Goal: Task Accomplishment & Management: Complete application form

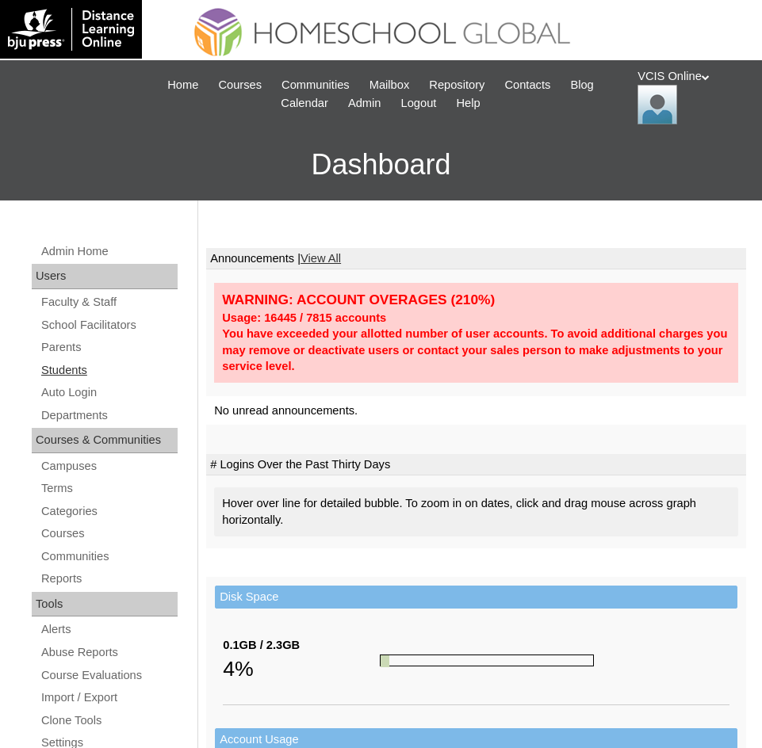
click at [48, 368] on link "Students" at bounding box center [109, 371] width 138 height 20
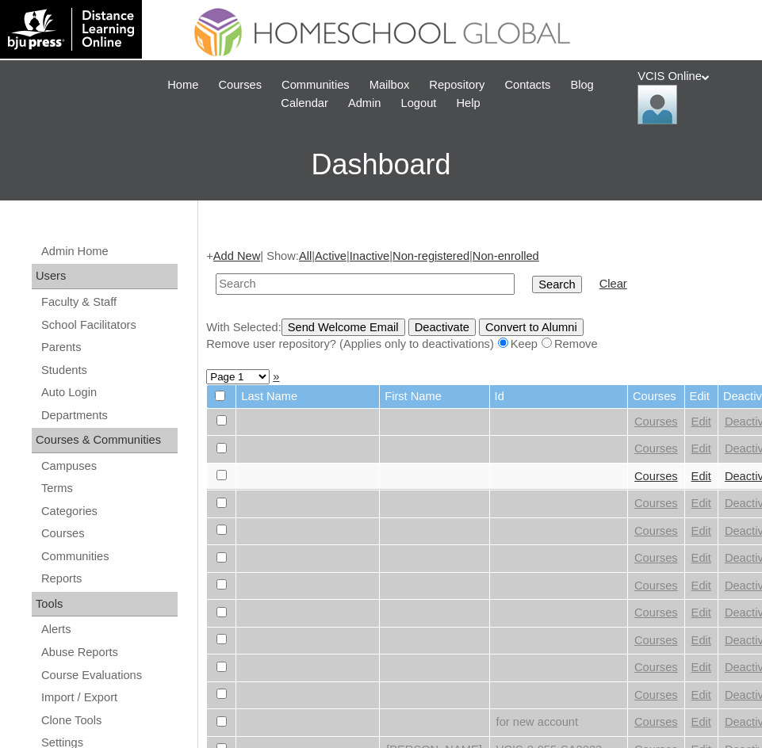
click at [244, 250] on link "Add New" at bounding box center [236, 256] width 47 height 13
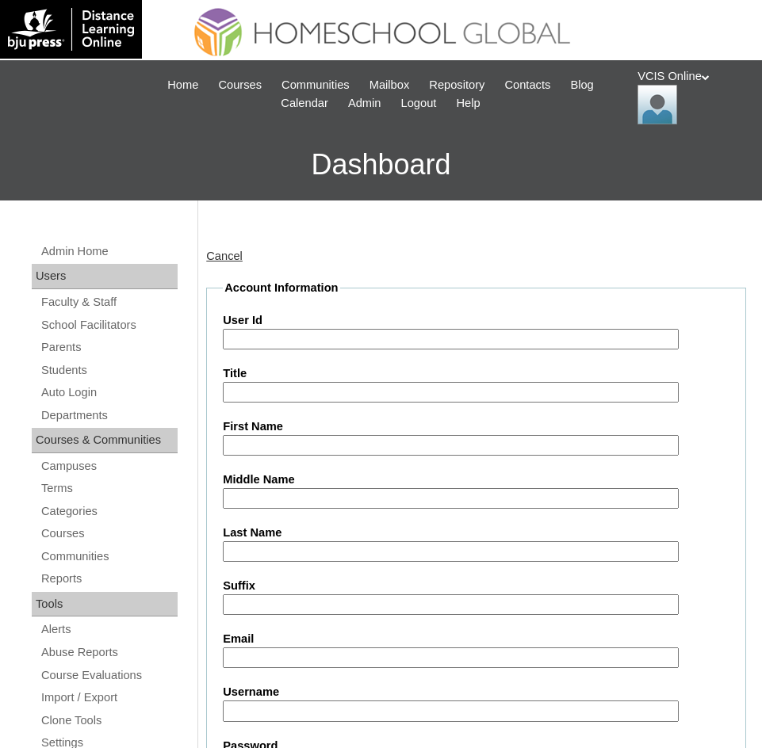
click at [256, 344] on input "User Id" at bounding box center [451, 339] width 456 height 21
paste input "VCIS029-8B-SA2025"
type input "VCIS029-8B-SA2025"
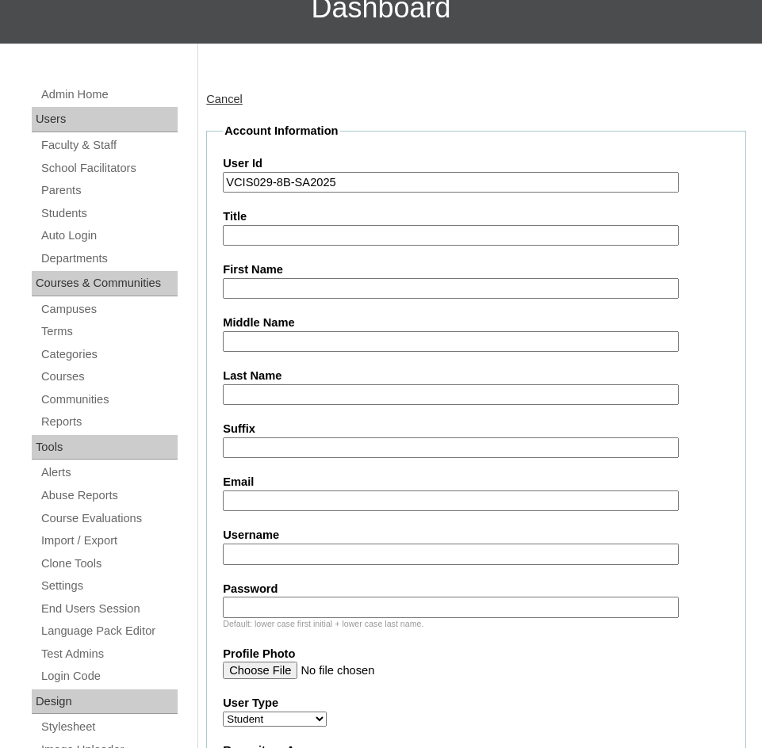
scroll to position [159, 0]
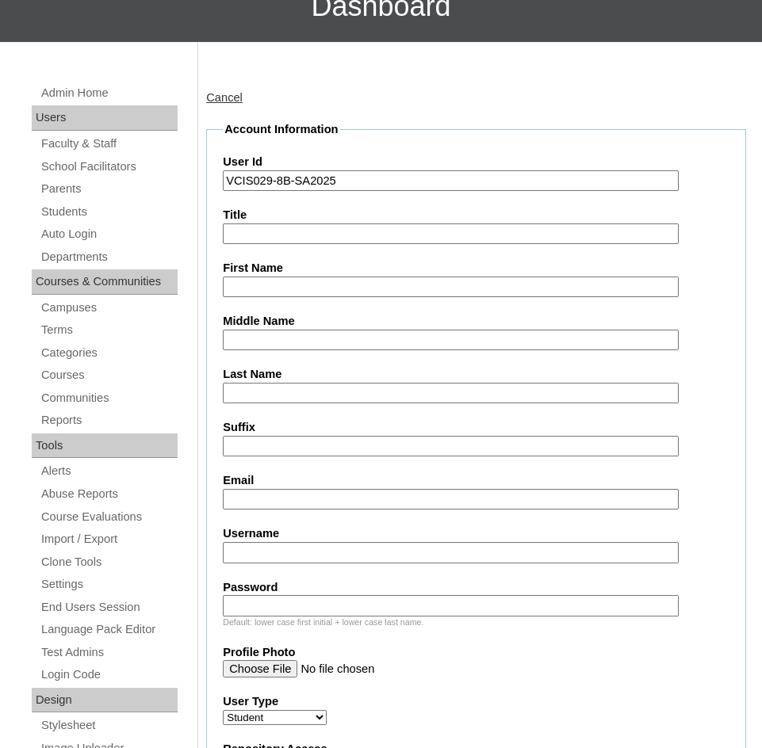
click at [253, 552] on input "Username" at bounding box center [451, 552] width 456 height 21
paste input "klyde.magpantay2025"
type input "klyde.magpantay2025"
click at [241, 607] on input "Password" at bounding box center [451, 605] width 456 height 21
paste input "aZSLeX"
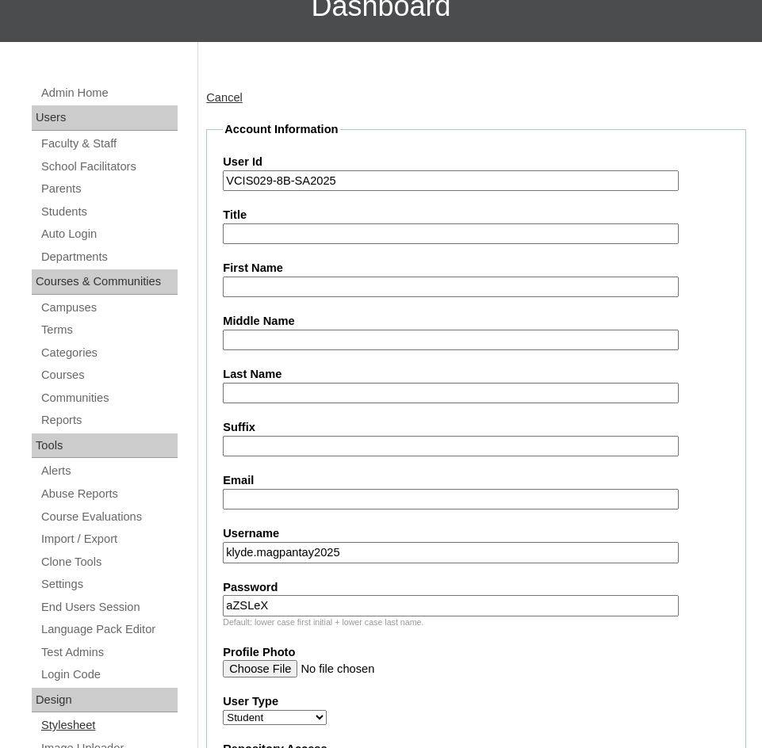
type input "aZSLeX"
click at [234, 295] on input "First Name" at bounding box center [451, 287] width 456 height 21
paste input "[PERSON_NAME]"
type input "[PERSON_NAME]"
click at [260, 390] on input "Last Name" at bounding box center [451, 393] width 456 height 21
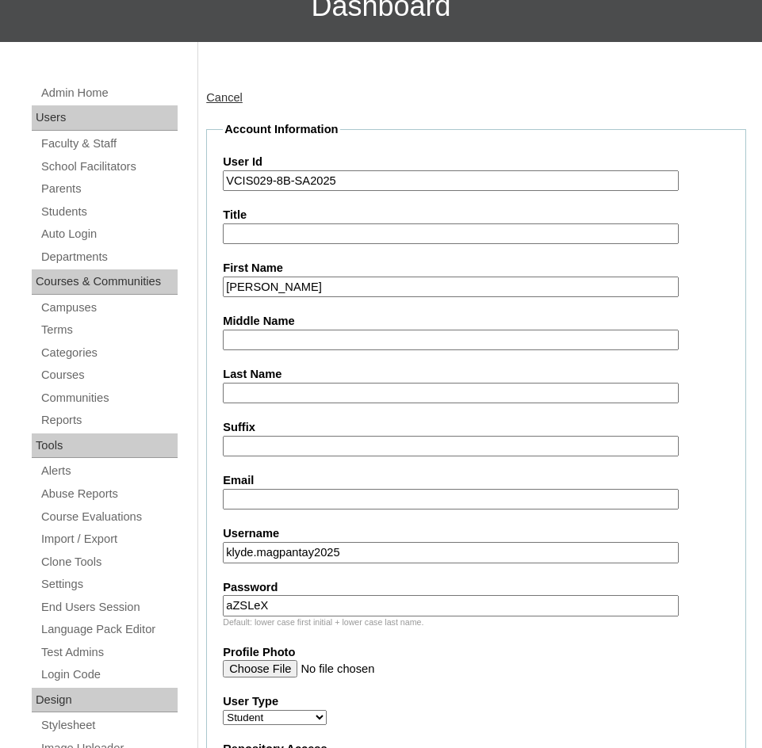
paste input "Magpantay"
type input "Magpantay"
click at [251, 495] on input "Email" at bounding box center [451, 499] width 456 height 21
paste input "[EMAIL_ADDRESS][DOMAIN_NAME]"
type input "[EMAIL_ADDRESS][DOMAIN_NAME]"
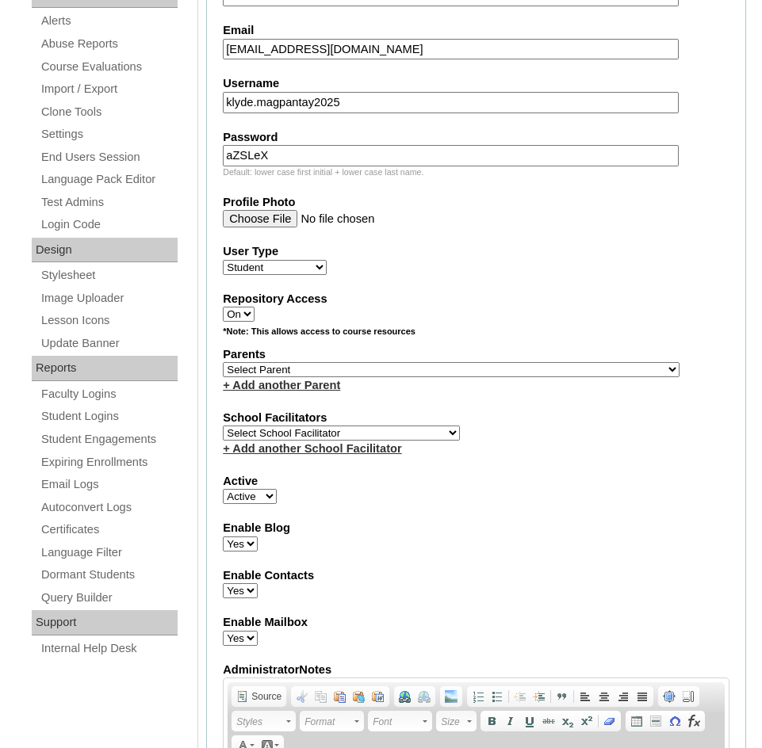
scroll to position [555, 0]
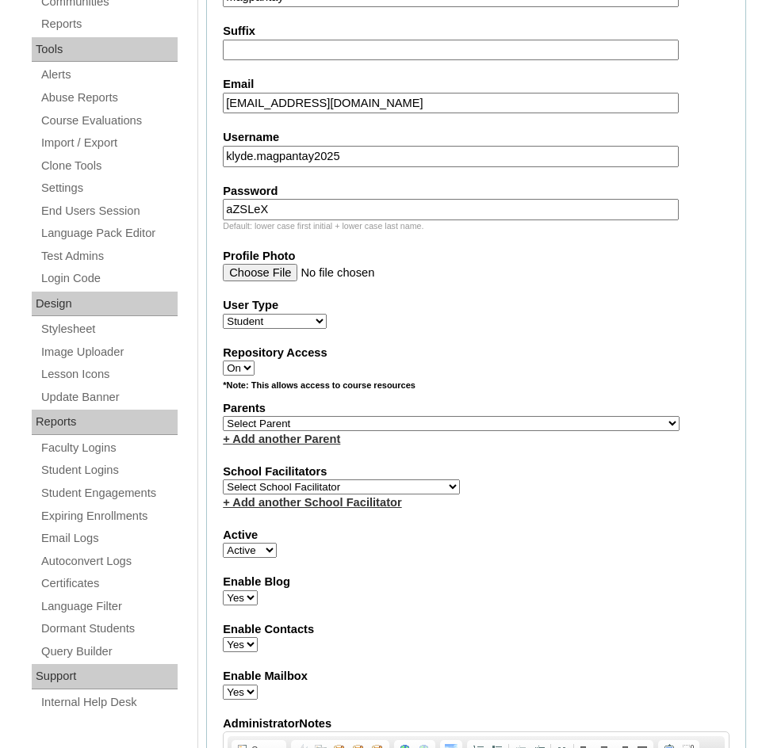
click at [285, 423] on select "Select Parent , , , , , , , , , , , , , , , , , , , , , , , , , , , , , , , , ,…" at bounding box center [451, 423] width 457 height 15
select select "43552"
click at [223, 416] on select "Select Parent , , , , , , , , , , , , , , , , , , , , , , , , , , , , , , , , ,…" at bounding box center [451, 423] width 457 height 15
click at [255, 486] on select "Select School Facilitator [PERSON_NAME] [PERSON_NAME] Gloryfe [PERSON_NAME] [PE…" at bounding box center [341, 487] width 237 height 15
select select "38718"
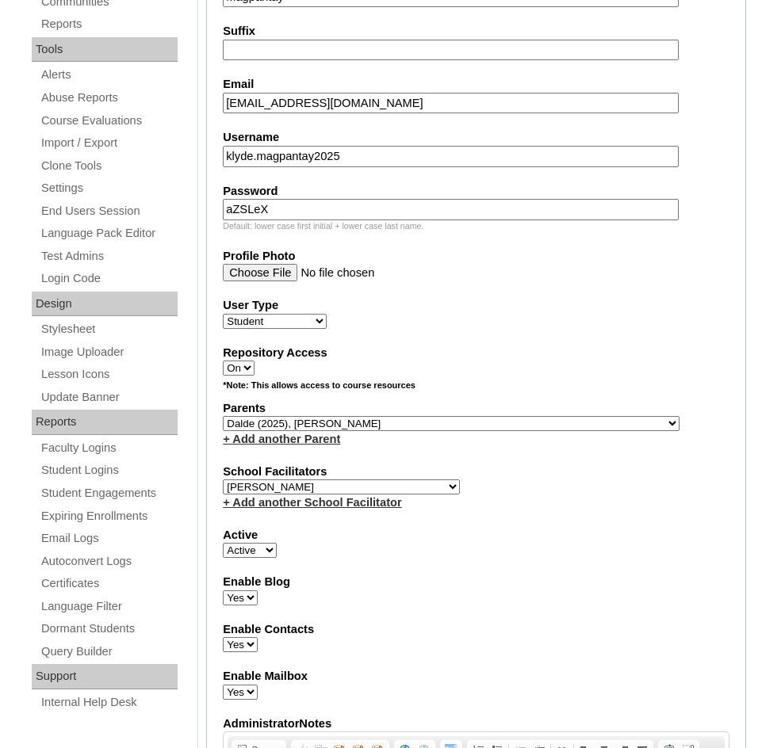
click at [223, 480] on select "Select School Facilitator [PERSON_NAME] [PERSON_NAME] Gloryfe [PERSON_NAME] [PE…" at bounding box center [341, 487] width 237 height 15
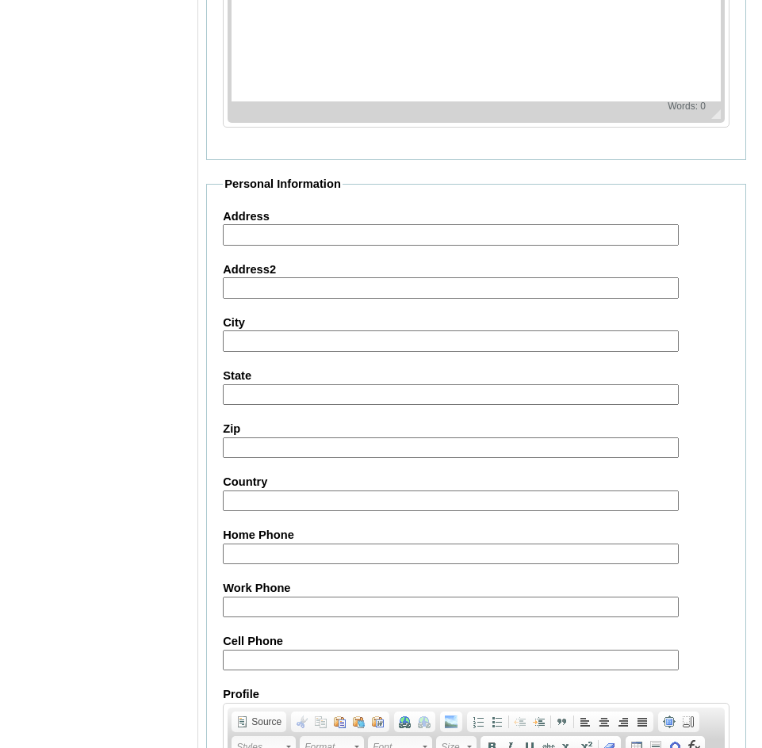
scroll to position [1665, 0]
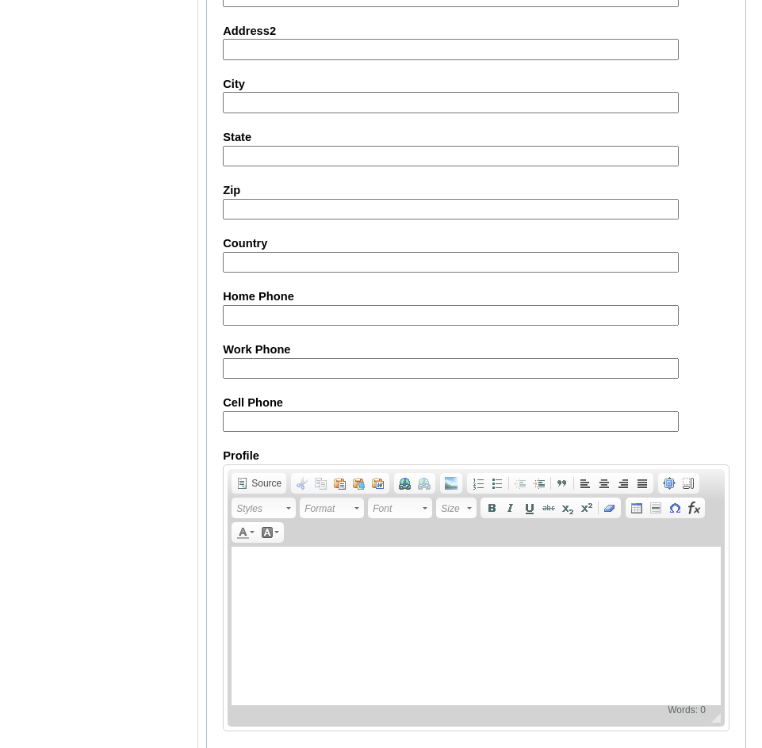
click at [246, 429] on input "Cell Phone" at bounding box center [451, 421] width 456 height 21
paste input "65-98352802"
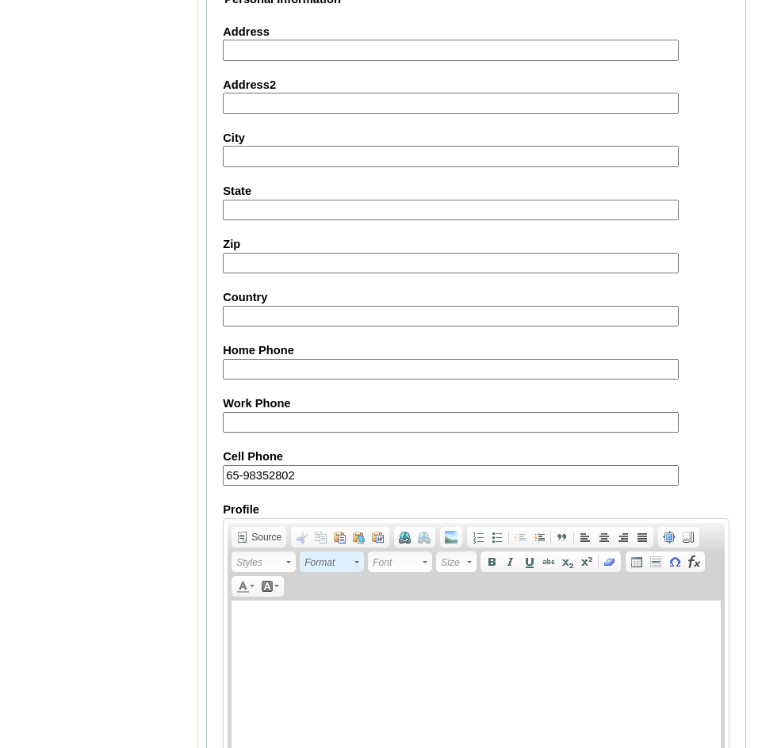
scroll to position [1731, 0]
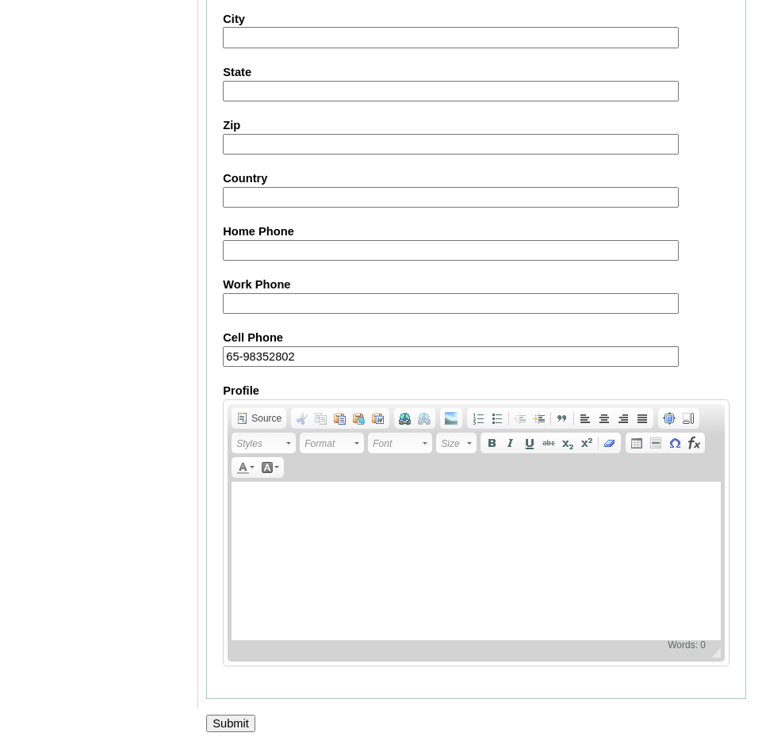
type input "65-98352802"
click at [243, 723] on input "Submit" at bounding box center [230, 723] width 49 height 17
click at [244, 723] on input "Submit" at bounding box center [230, 723] width 49 height 17
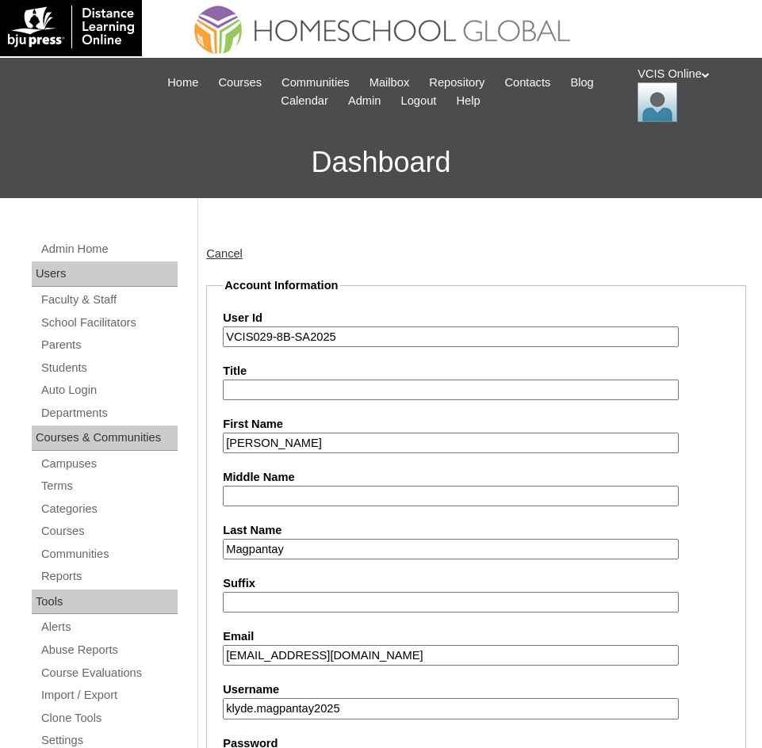
scroll to position [0, 0]
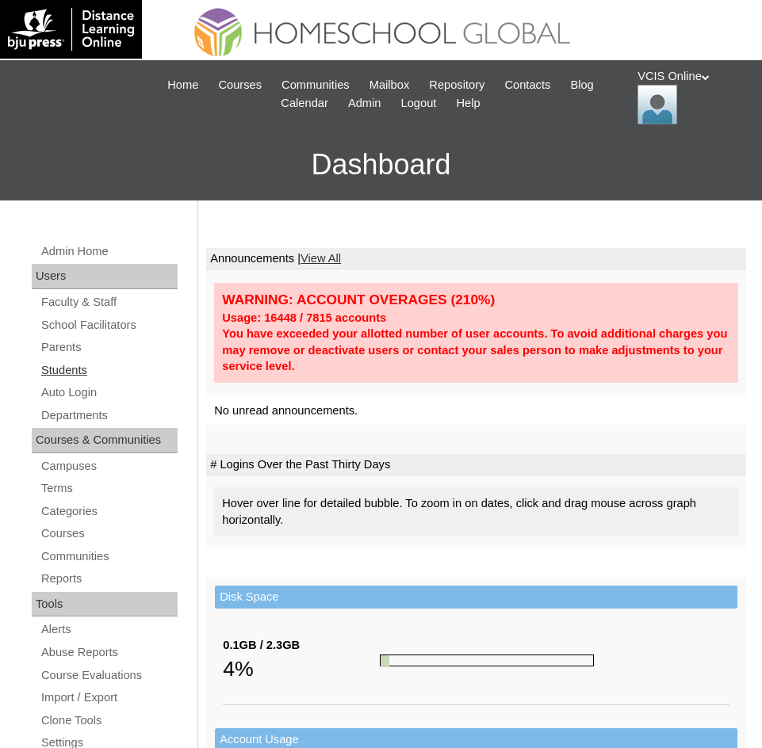
click at [48, 373] on link "Students" at bounding box center [109, 371] width 138 height 20
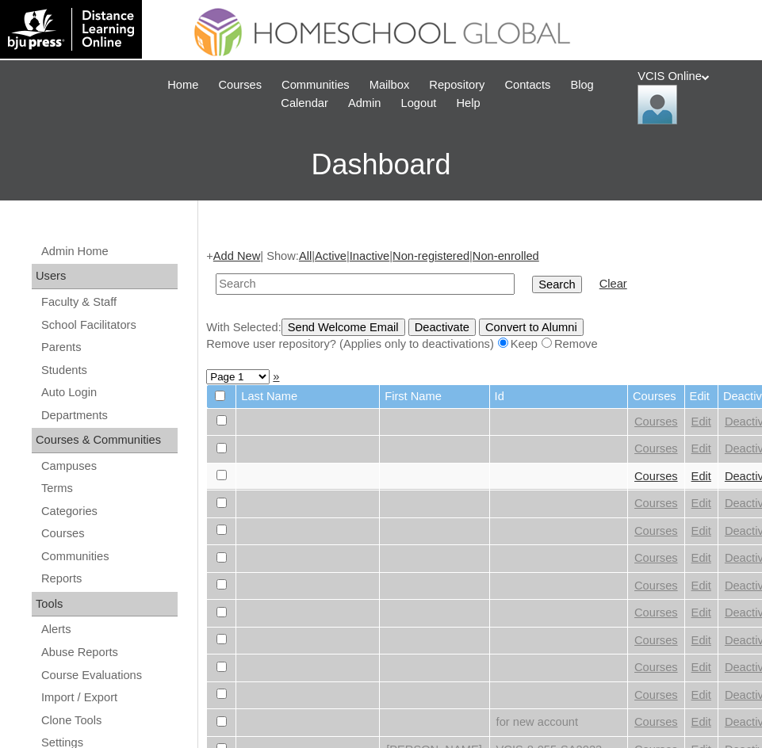
click at [249, 286] on input "text" at bounding box center [365, 284] width 299 height 21
paste input "VCIS029-8B-SA2025"
type input "VCIS029-8B-SA2025"
click at [532, 287] on input "Search" at bounding box center [556, 284] width 49 height 17
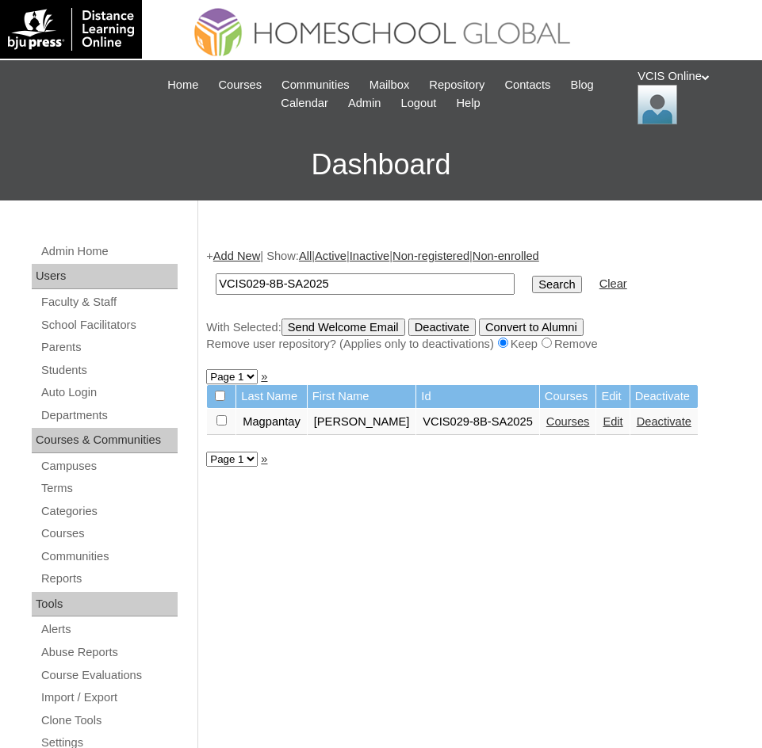
click at [546, 422] on link "Courses" at bounding box center [568, 421] width 44 height 13
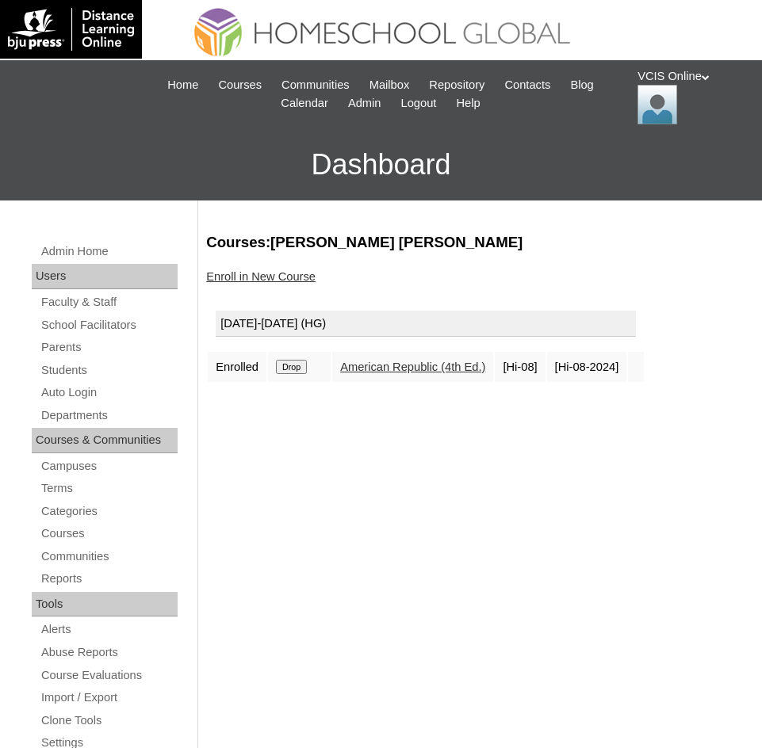
click at [227, 274] on link "Enroll in New Course" at bounding box center [260, 276] width 109 height 13
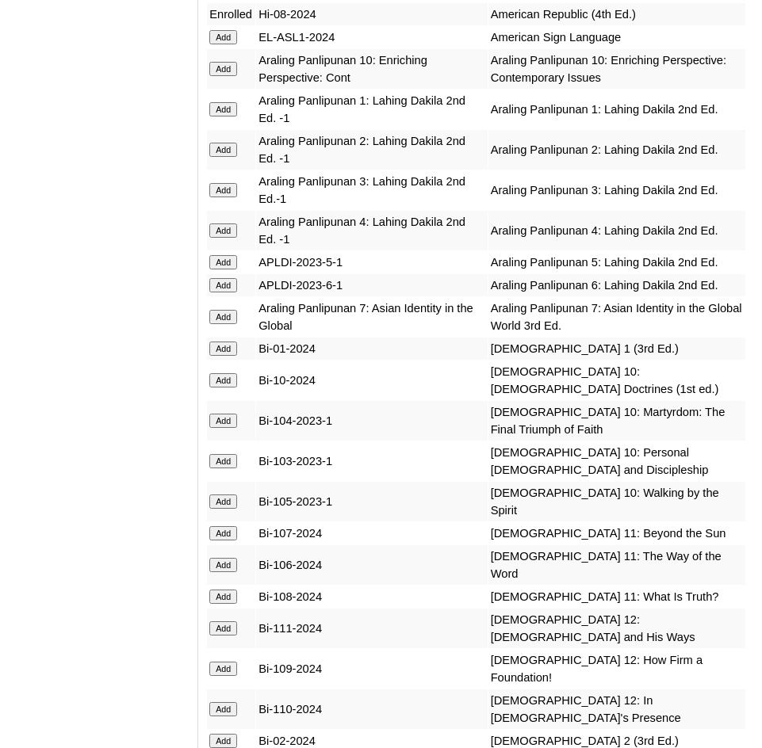
scroll to position [4360, 0]
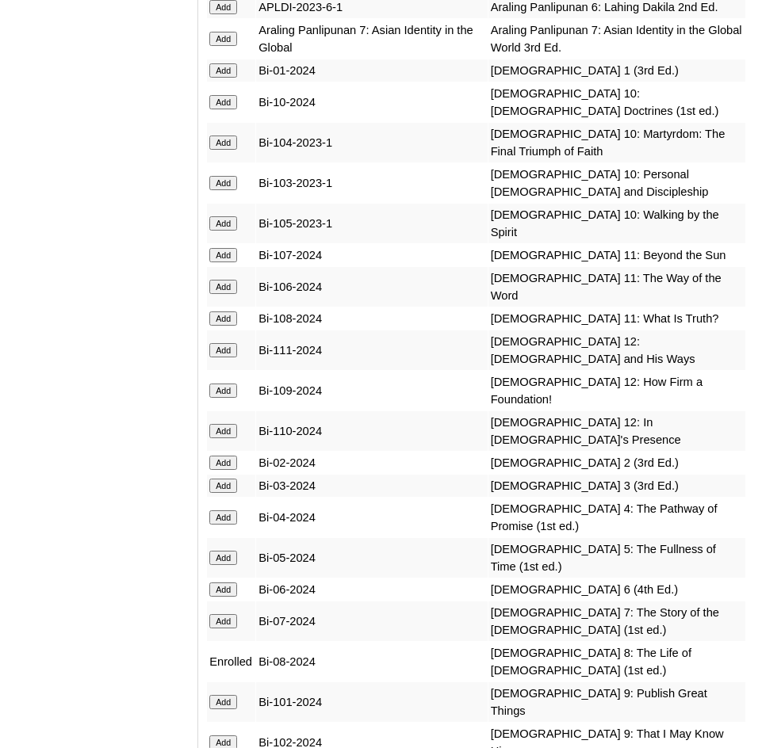
scroll to position [4677, 0]
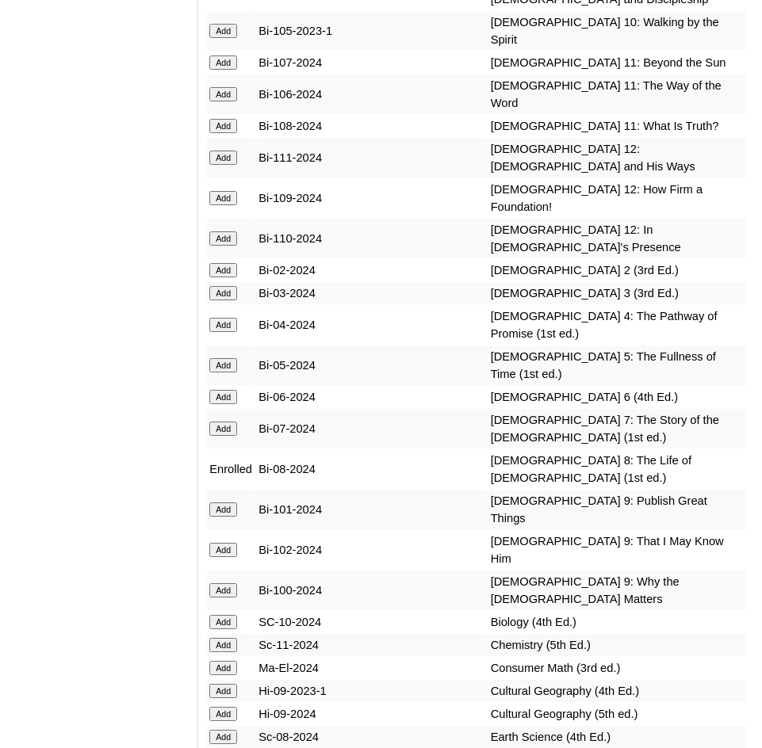
scroll to position [4836, 0]
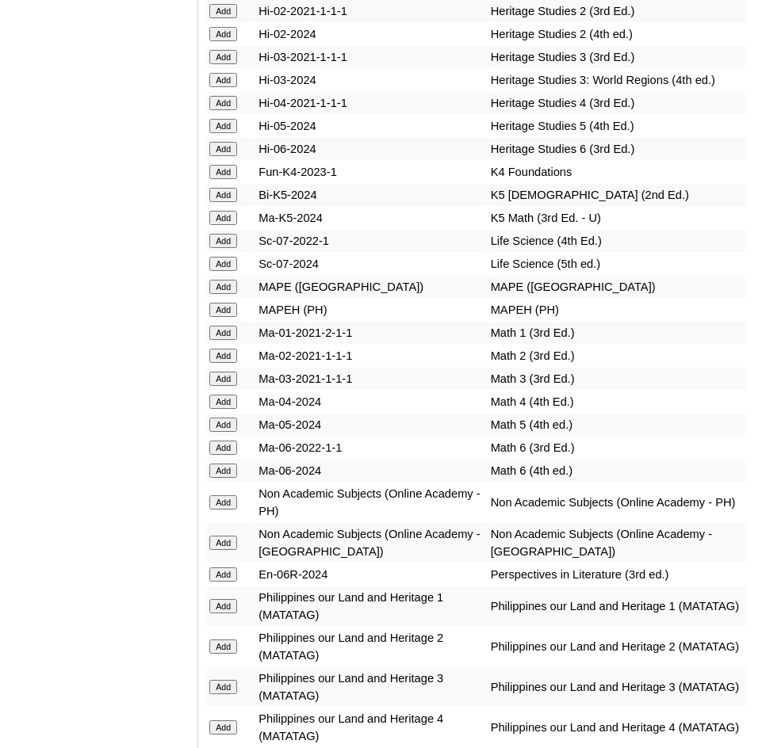
scroll to position [6659, 0]
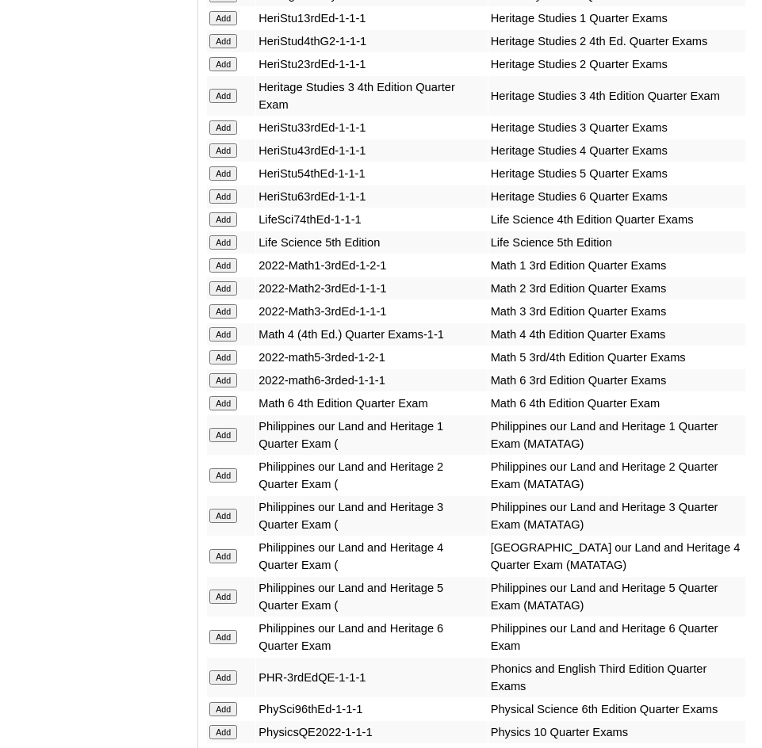
scroll to position [0, 0]
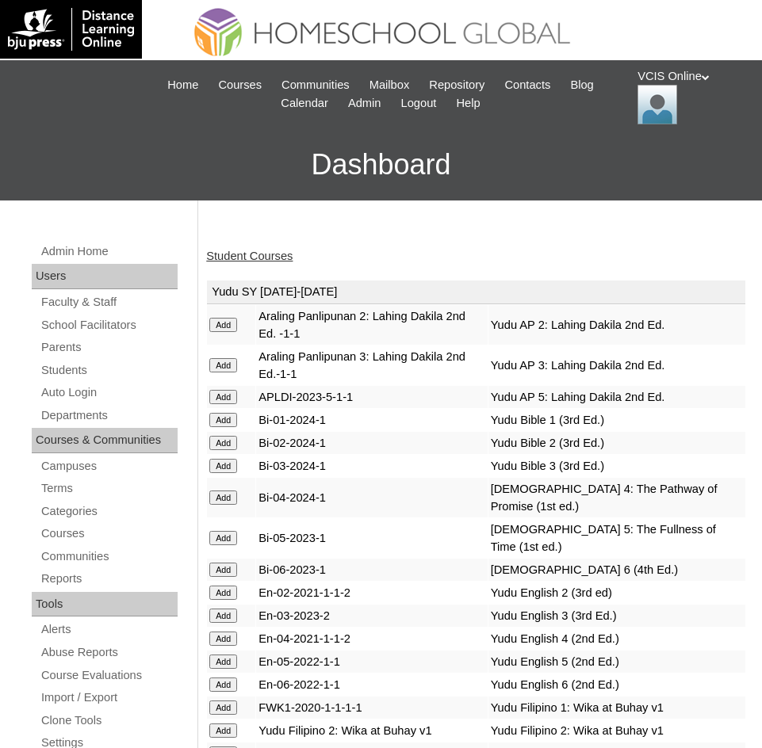
click at [253, 251] on link "Student Courses" at bounding box center [249, 256] width 86 height 13
